Goal: Find specific page/section: Find specific page/section

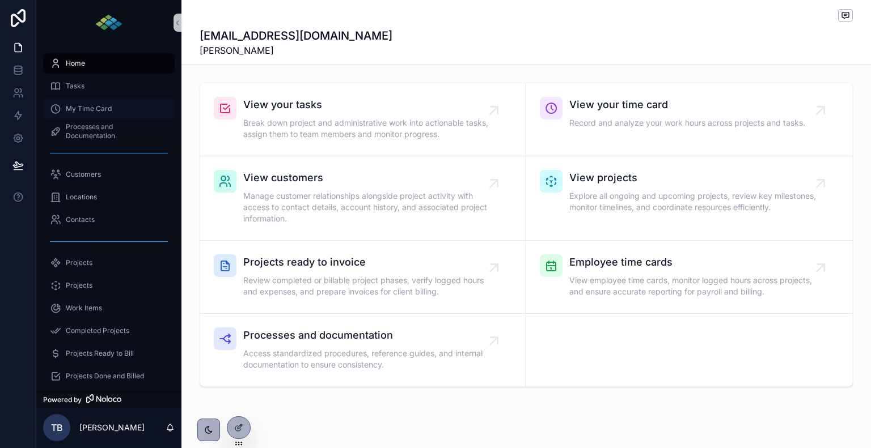
drag, startPoint x: 75, startPoint y: 104, endPoint x: 96, endPoint y: 107, distance: 21.7
click at [75, 104] on span "My Time Card" at bounding box center [89, 108] width 46 height 9
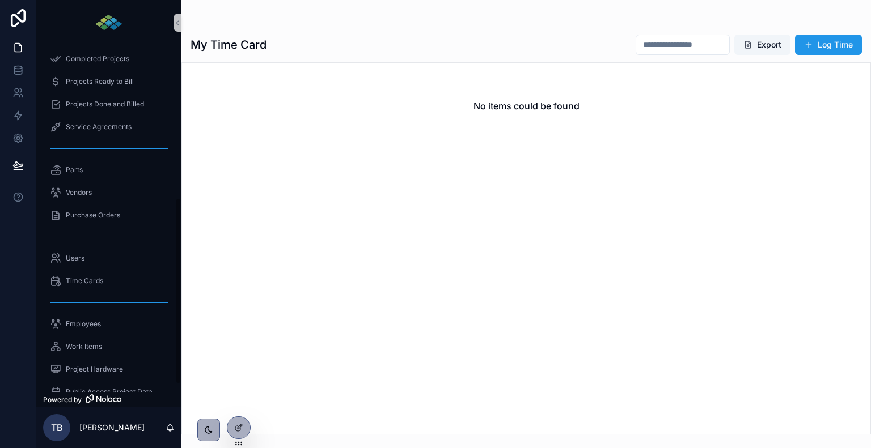
scroll to position [283, 0]
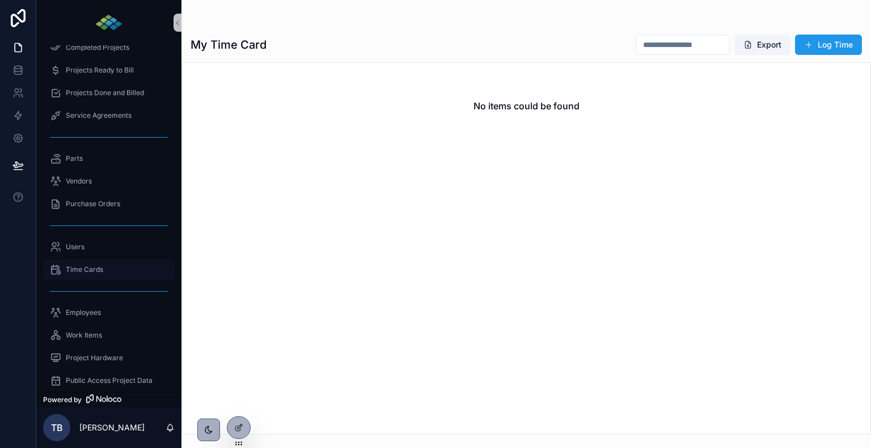
drag, startPoint x: 87, startPoint y: 269, endPoint x: 151, endPoint y: 270, distance: 64.6
click at [86, 269] on span "Time Cards" at bounding box center [84, 269] width 37 height 9
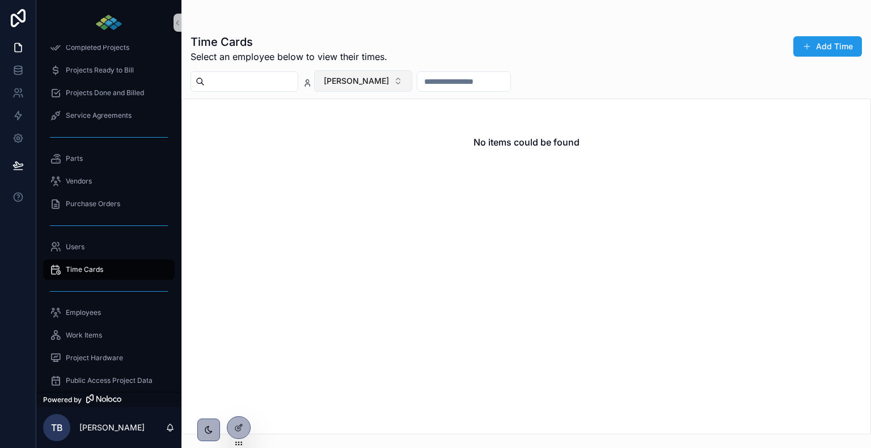
click at [395, 78] on button "[PERSON_NAME]" at bounding box center [363, 81] width 98 height 22
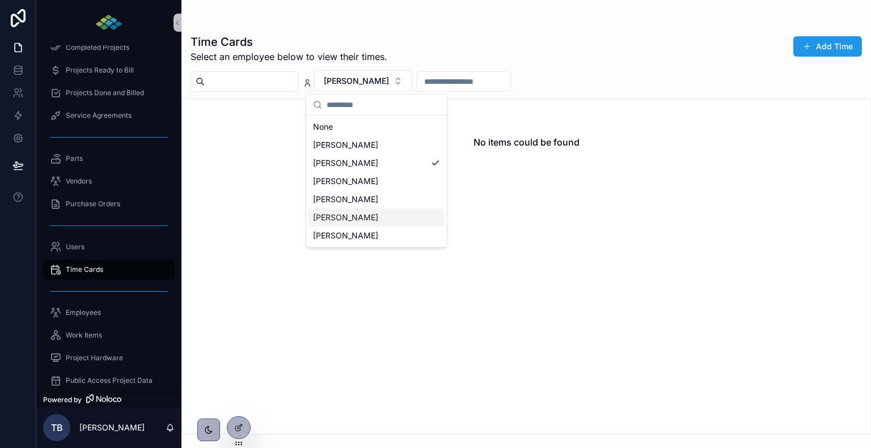
click at [373, 214] on div "[PERSON_NAME]" at bounding box center [376, 218] width 136 height 18
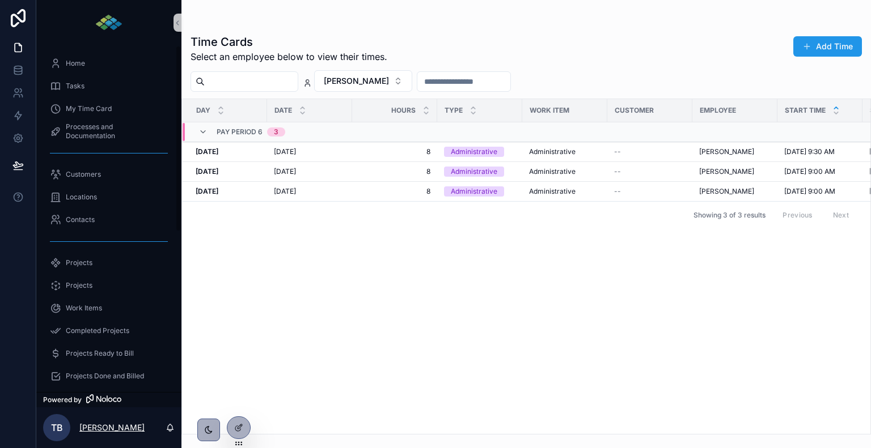
click at [101, 428] on p "[PERSON_NAME]" at bounding box center [111, 427] width 65 height 11
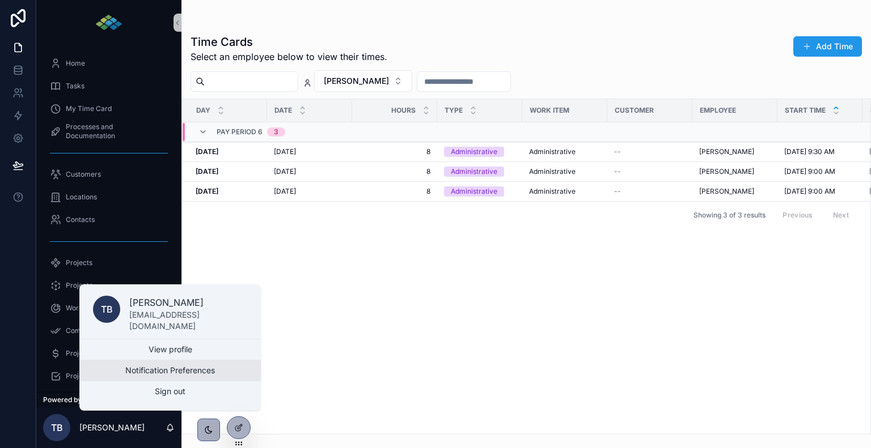
click at [156, 367] on button "Notification Preferences" at bounding box center [169, 371] width 181 height 20
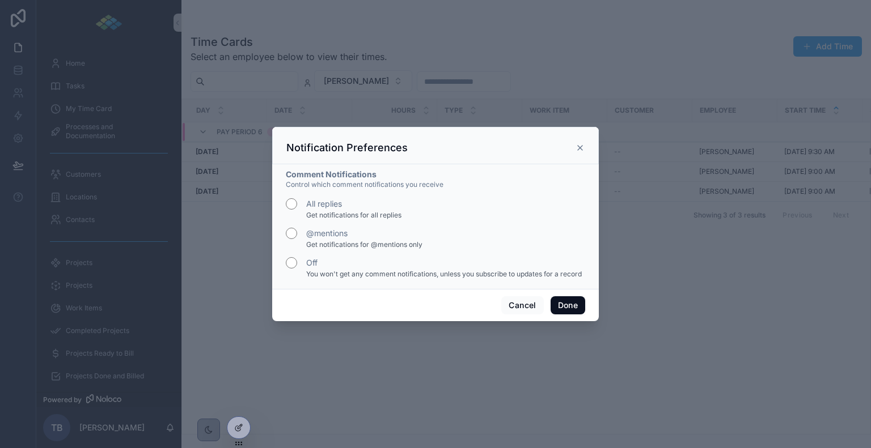
click at [576, 302] on button "Done" at bounding box center [567, 305] width 35 height 18
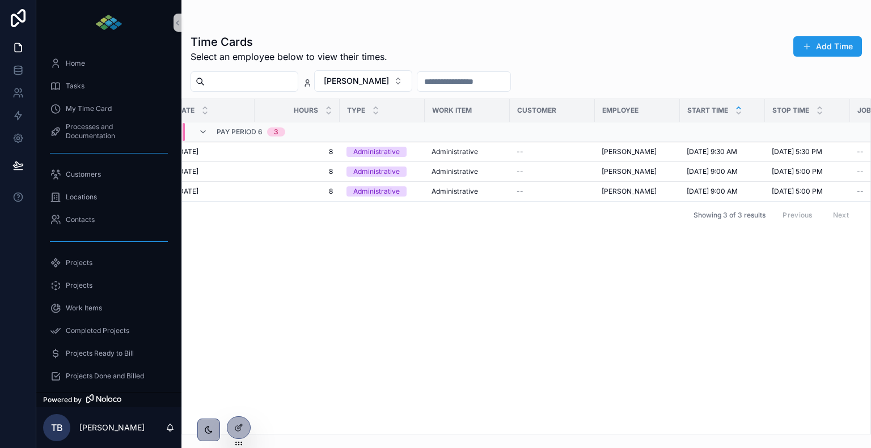
scroll to position [0, 253]
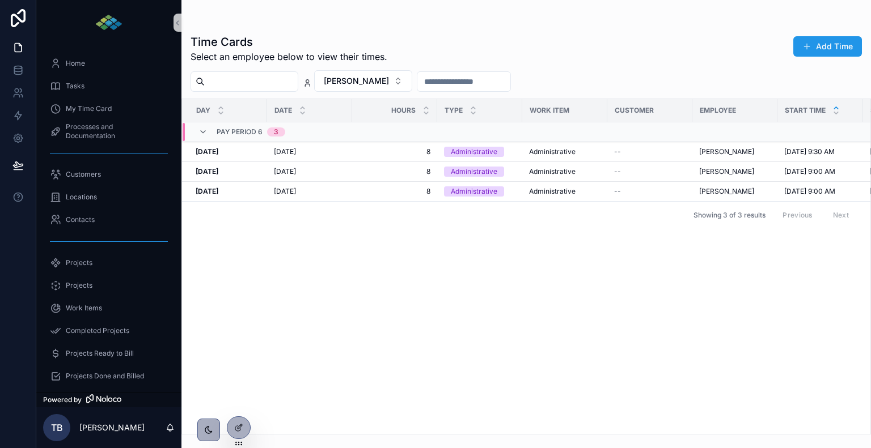
scroll to position [0, 168]
